Goal: Navigation & Orientation: Find specific page/section

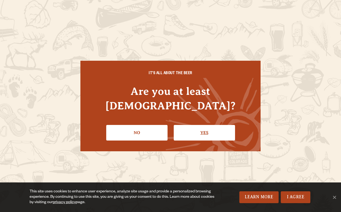
click at [207, 125] on link "Yes" at bounding box center [204, 133] width 61 height 16
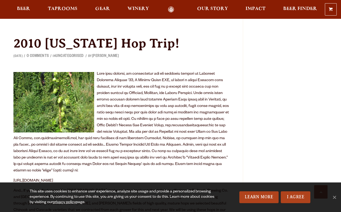
scroll to position [688, 0]
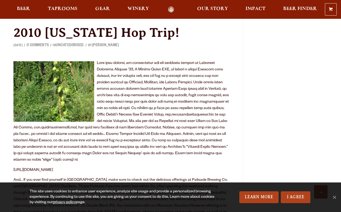
click at [206, 15] on div "0 Shopping Cart No products in the cart. Beer Taprooms Gear Winery Our Story Im…" at bounding box center [170, 9] width 341 height 12
click at [207, 10] on span "Our Story" at bounding box center [212, 9] width 31 height 4
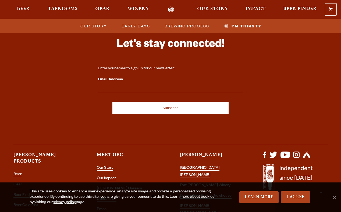
scroll to position [1845, 0]
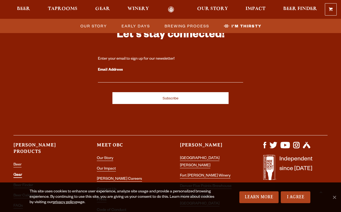
click at [18, 173] on link "Gear" at bounding box center [17, 175] width 9 height 5
